Goal: Transaction & Acquisition: Purchase product/service

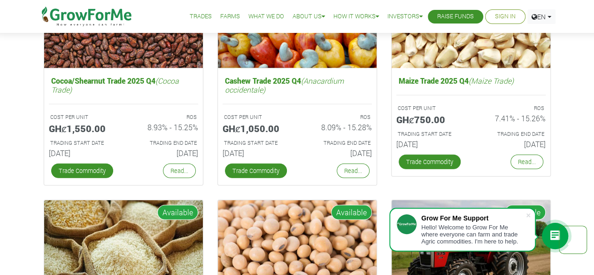
scroll to position [1297, 0]
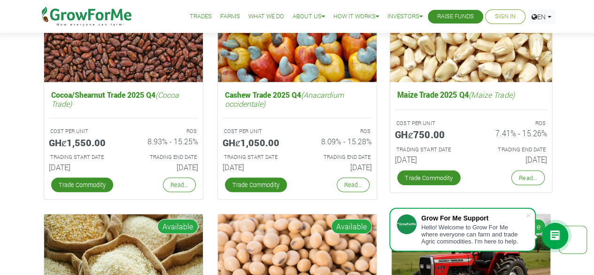
click at [412, 93] on h5 "Maize Trade 2025 Q4 (Maize Trade)" at bounding box center [471, 95] width 152 height 14
click at [472, 136] on div "ROS 7.41% - 15.26%" at bounding box center [512, 131] width 83 height 26
click at [483, 42] on img at bounding box center [471, 28] width 162 height 109
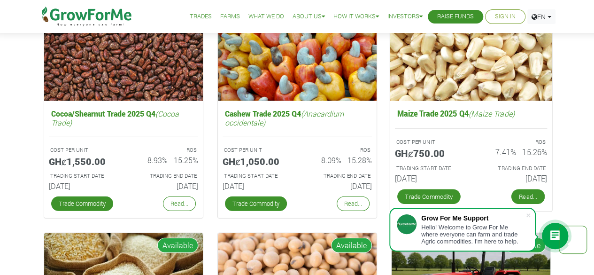
click at [528, 195] on link "Read..." at bounding box center [527, 196] width 33 height 15
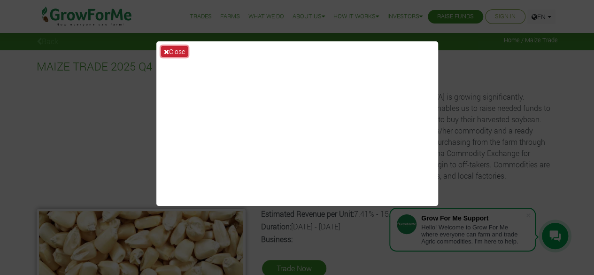
click at [172, 49] on button "Close" at bounding box center [174, 51] width 27 height 11
